Goal: Information Seeking & Learning: Find specific fact

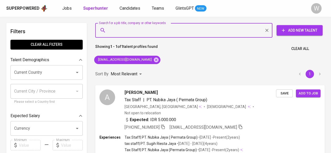
click at [160, 32] on input "Search for a job title, company or other keywords" at bounding box center [185, 30] width 154 height 10
type input ""[PERSON_NAME]""
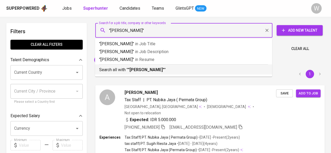
click at [160, 66] on div "Search all with " "[PERSON_NAME]" "" at bounding box center [183, 68] width 169 height 9
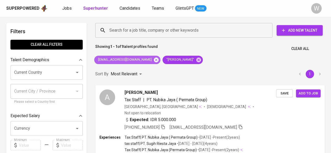
click at [153, 59] on icon at bounding box center [156, 60] width 6 height 6
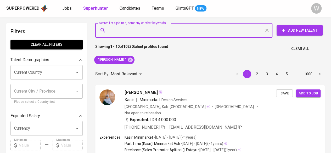
paste input "[EMAIL_ADDRESS][DOMAIN_NAME]"
click at [148, 31] on input "Search for a job title, company or other keywords" at bounding box center [185, 30] width 154 height 10
type input "[EMAIL_ADDRESS][DOMAIN_NAME]"
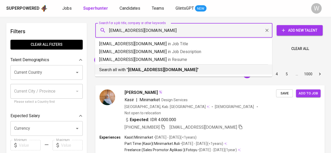
click at [173, 66] on div "Search all with " [EMAIL_ADDRESS][DOMAIN_NAME] "" at bounding box center [183, 68] width 169 height 9
click at [176, 68] on div "Sort By Most Relevant MOST_RELEVANT 1 2 3 4 5 … 1000" at bounding box center [209, 74] width 235 height 16
click at [171, 69] on div "Sort By Most Relevant MOST_RELEVANT 1 2 3 4 5 … 1000" at bounding box center [209, 74] width 235 height 16
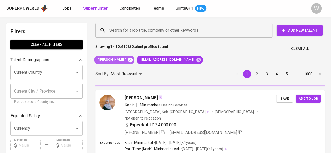
click at [133, 60] on icon at bounding box center [130, 59] width 5 height 5
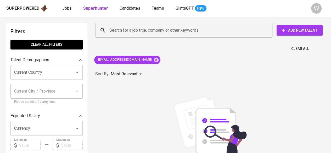
click at [128, 36] on div "Search for a job title, company or other keywords" at bounding box center [183, 30] width 177 height 15
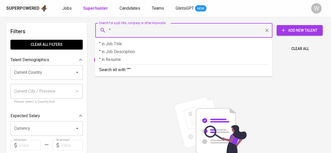
paste input "[PERSON_NAME]"
type input ""Rachmania Zain""
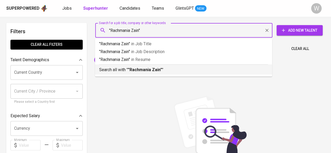
click at [131, 66] on div "Search all with " "[PERSON_NAME]" "" at bounding box center [183, 68] width 169 height 9
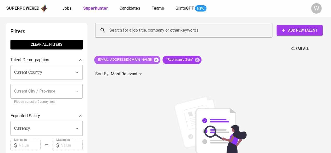
click at [154, 61] on icon at bounding box center [156, 59] width 5 height 5
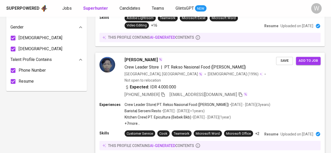
scroll to position [363, 0]
